Goal: Book appointment/travel/reservation

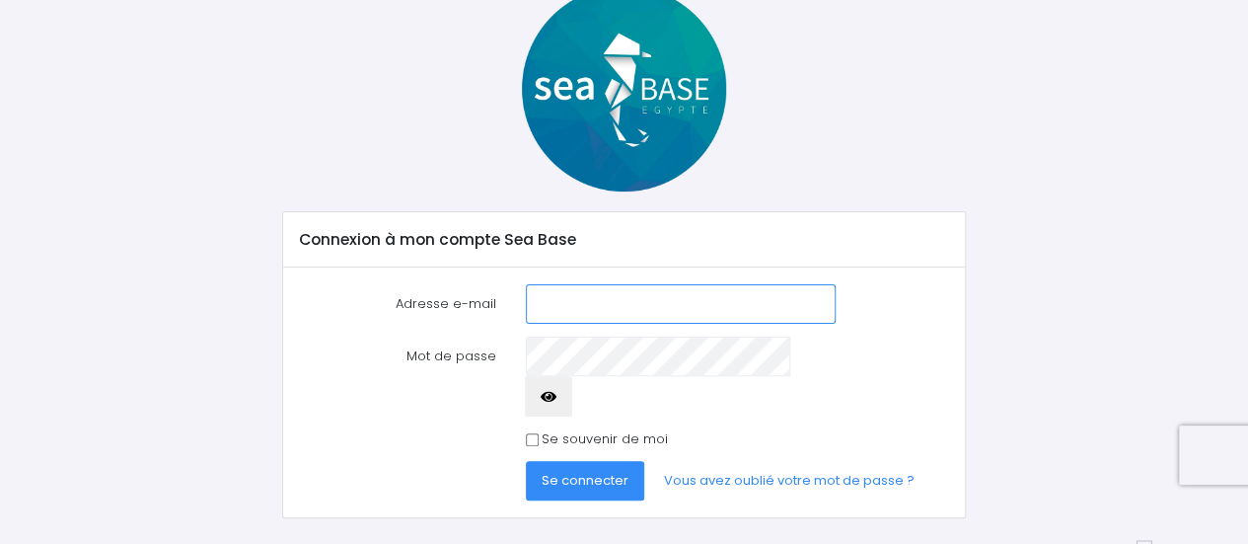
scroll to position [123, 0]
type input "[EMAIL_ADDRESS][DOMAIN_NAME]"
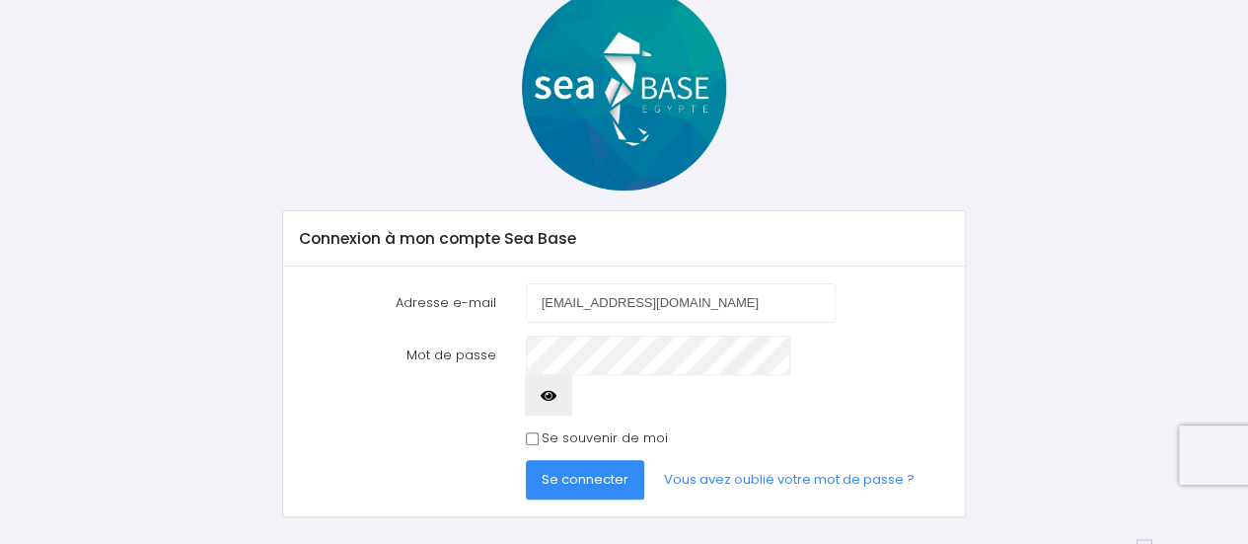
click at [556, 396] on icon "button" at bounding box center [549, 396] width 16 height 0
click at [533, 432] on input "Se souvenir de moi" at bounding box center [532, 438] width 13 height 13
checkbox input "true"
click at [575, 470] on span "Se connecter" at bounding box center [585, 479] width 87 height 19
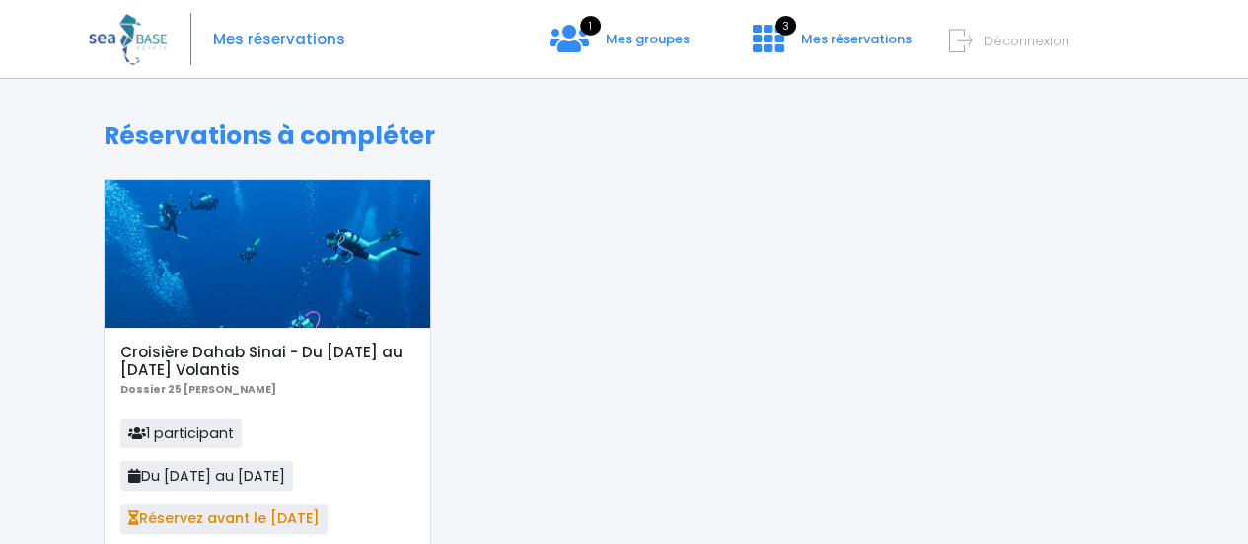
scroll to position [296, 0]
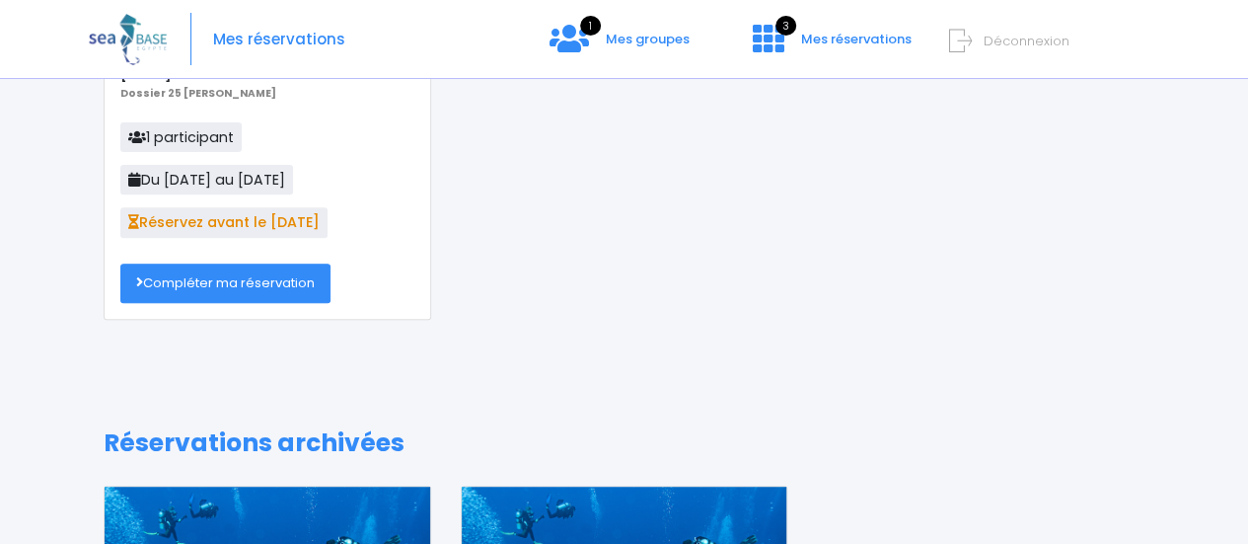
click at [211, 286] on link "Compléter ma réservation" at bounding box center [225, 282] width 210 height 39
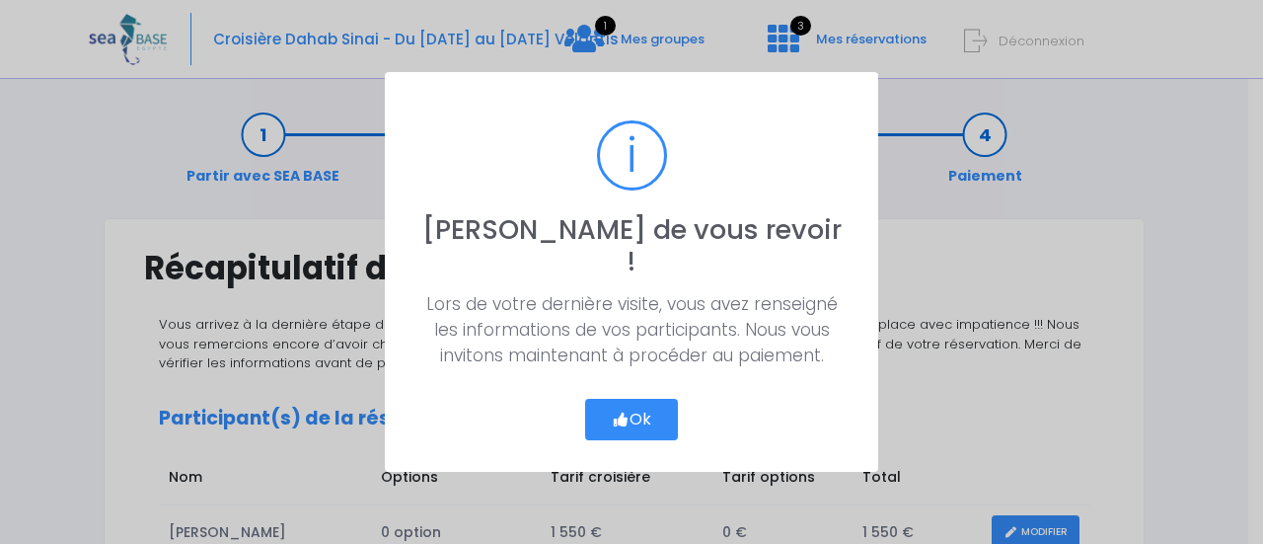
click at [628, 405] on button "Ok" at bounding box center [631, 419] width 93 height 41
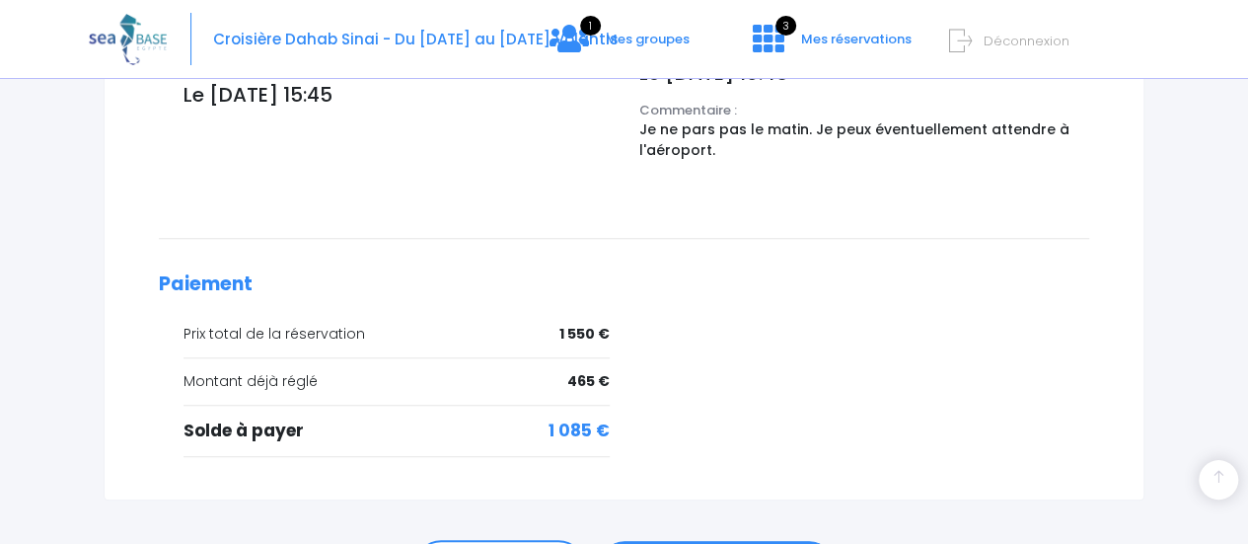
scroll to position [888, 0]
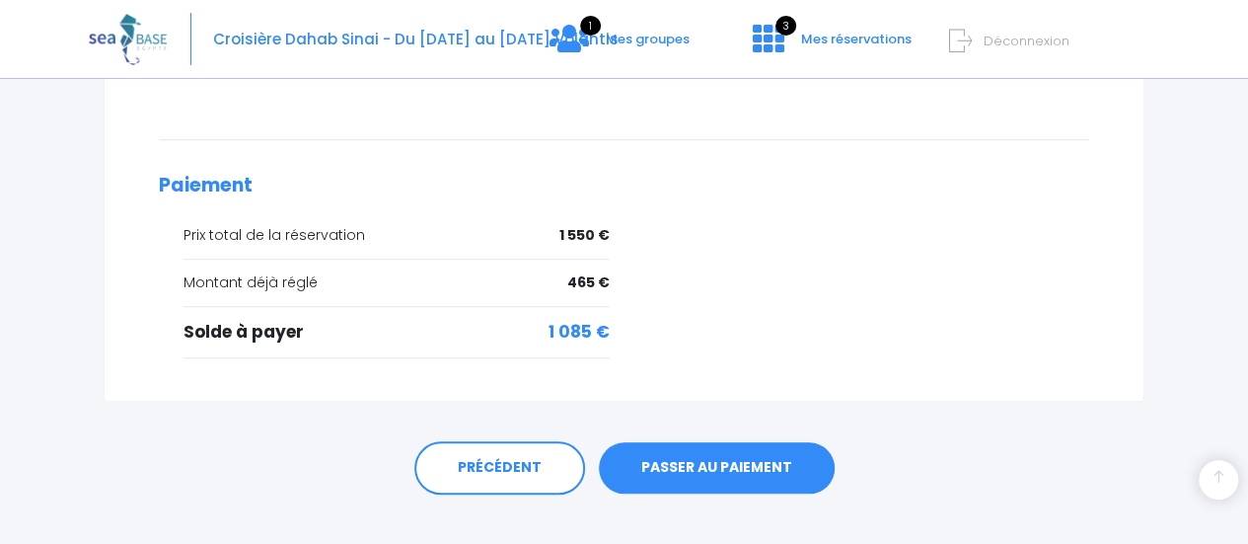
click at [710, 461] on link "PASSER AU PAIEMENT" at bounding box center [717, 467] width 236 height 51
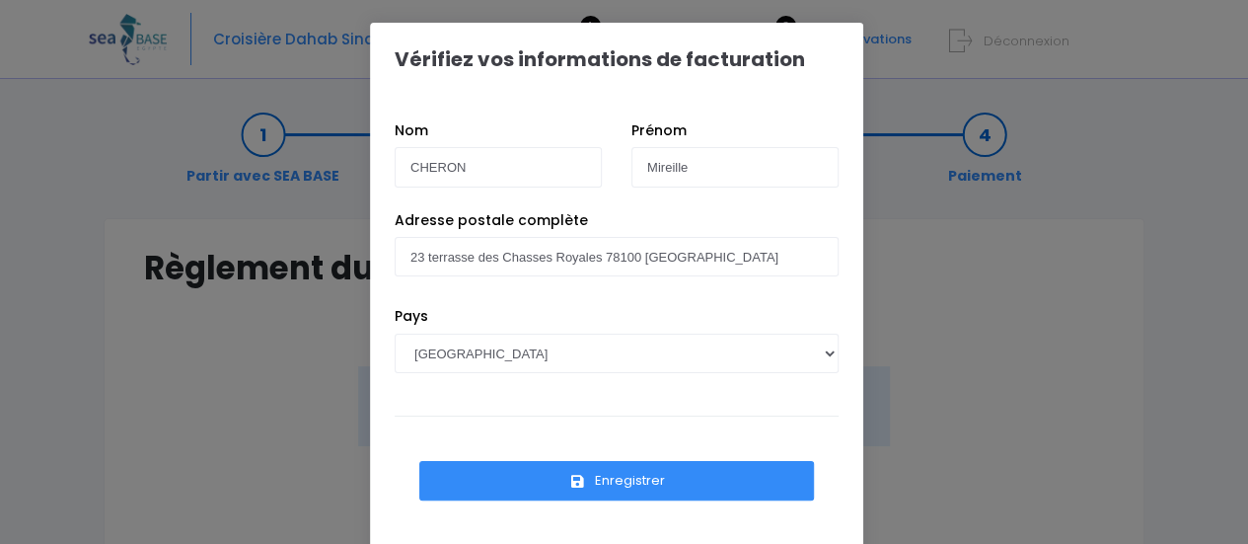
click at [619, 481] on button "Enregistrer" at bounding box center [616, 480] width 395 height 39
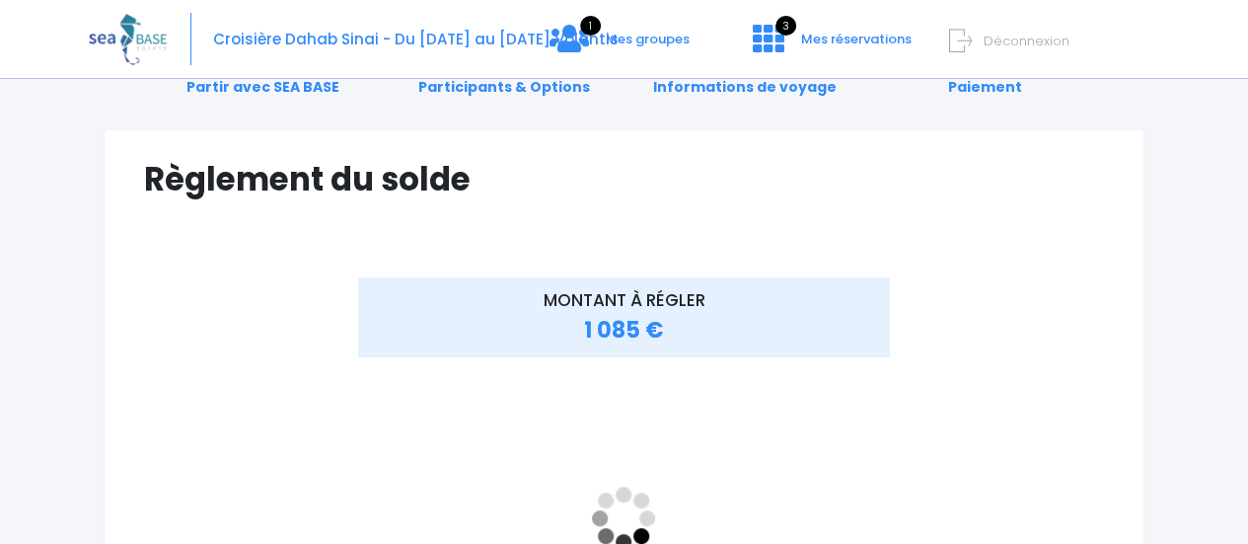
scroll to position [197, 0]
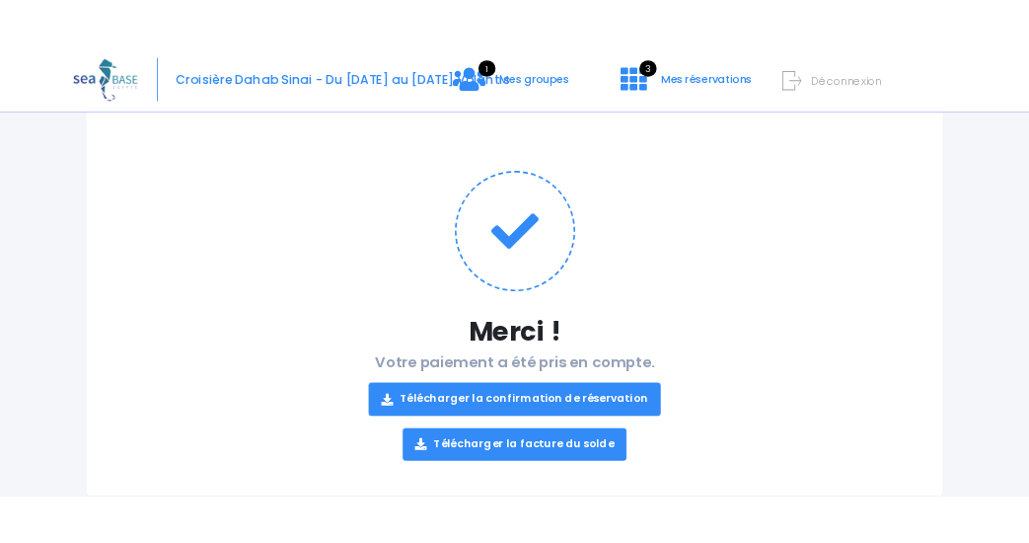
scroll to position [195, 0]
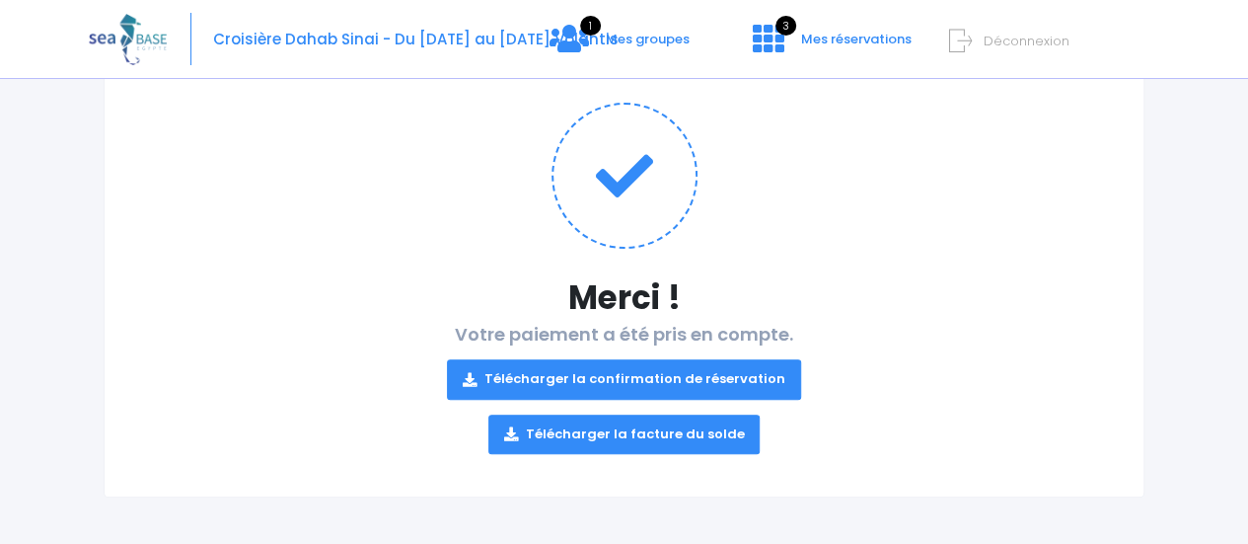
click at [629, 382] on link "Télécharger la confirmation de réservation" at bounding box center [624, 378] width 354 height 39
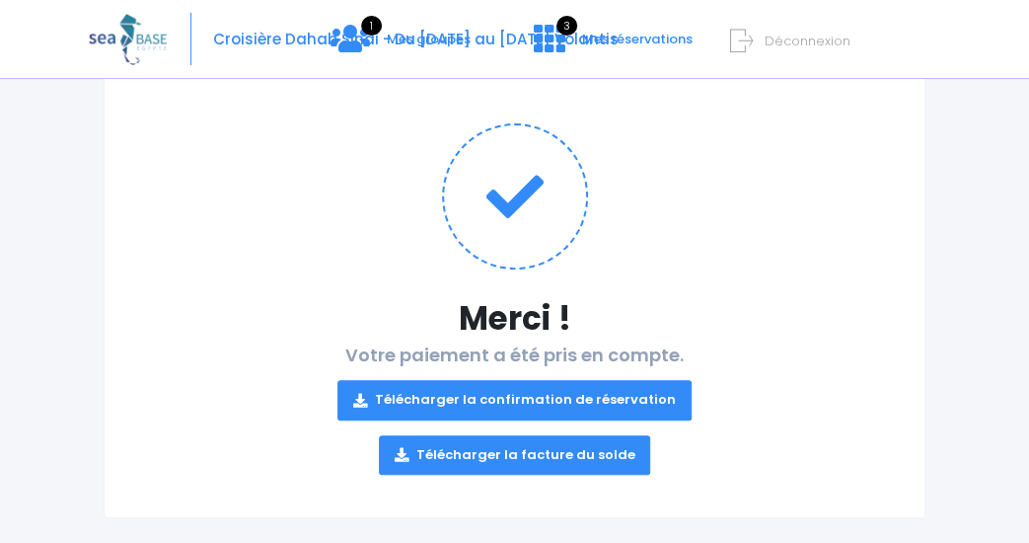
click at [571, 449] on link "Télécharger la facture du solde" at bounding box center [515, 454] width 272 height 39
